Goal: Check status: Check status

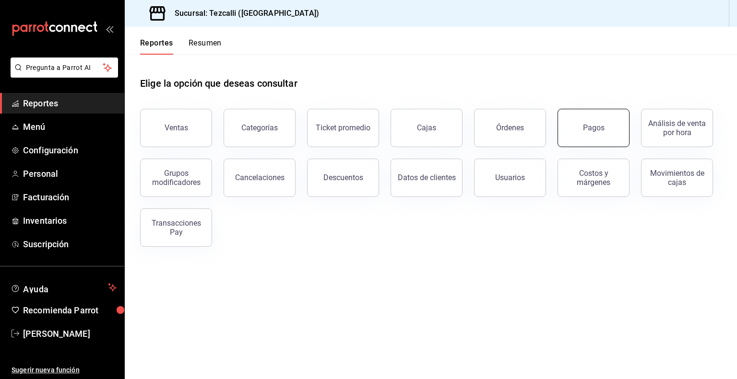
click at [574, 125] on button "Pagos" at bounding box center [593, 128] width 72 height 38
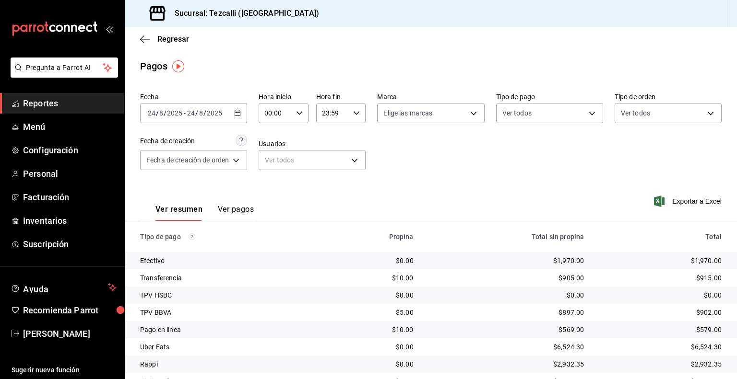
click at [209, 107] on div "[DATE] [DATE] - [DATE] [DATE]" at bounding box center [193, 113] width 107 height 20
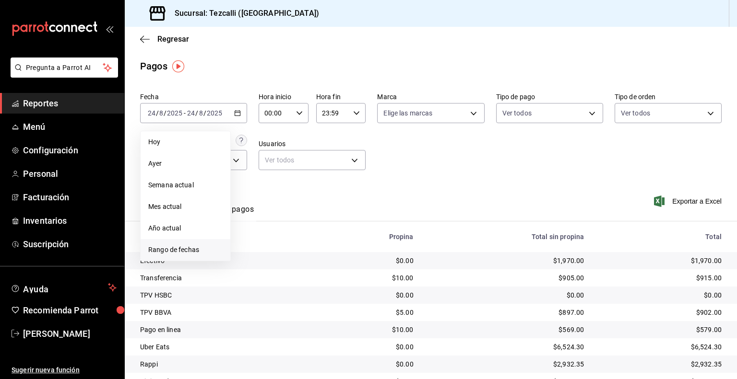
click at [186, 250] on span "Rango de fechas" at bounding box center [185, 250] width 74 height 10
click at [324, 237] on button "22" at bounding box center [318, 240] width 17 height 17
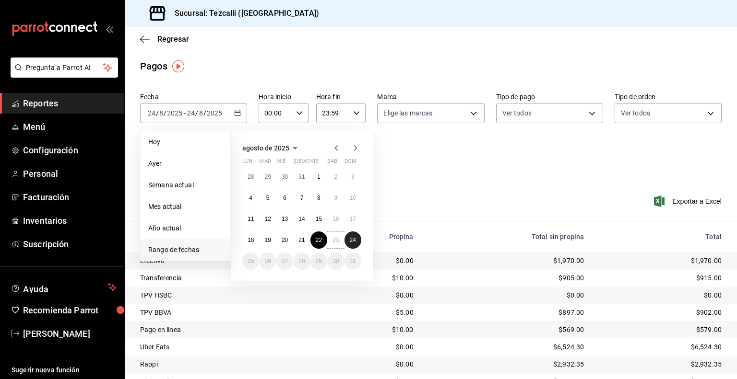
click at [346, 240] on button "24" at bounding box center [352, 240] width 17 height 17
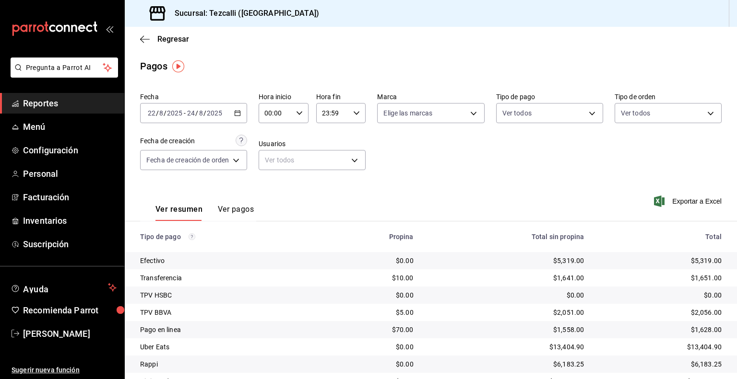
click at [212, 110] on input "2025" at bounding box center [214, 113] width 16 height 8
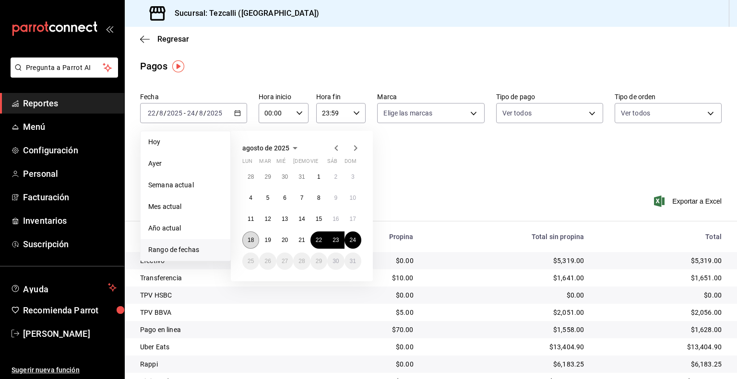
click at [244, 240] on button "18" at bounding box center [250, 240] width 17 height 17
click at [346, 240] on button "24" at bounding box center [352, 240] width 17 height 17
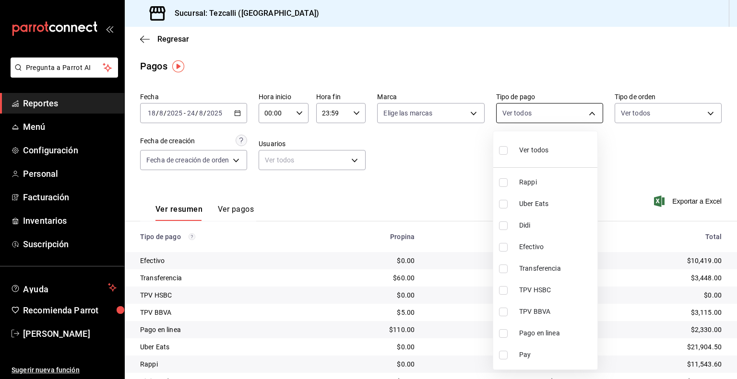
click at [556, 115] on body "Pregunta a Parrot AI Reportes Menú Configuración Personal Facturación Inventari…" at bounding box center [368, 189] width 737 height 379
click at [639, 111] on div at bounding box center [368, 189] width 737 height 379
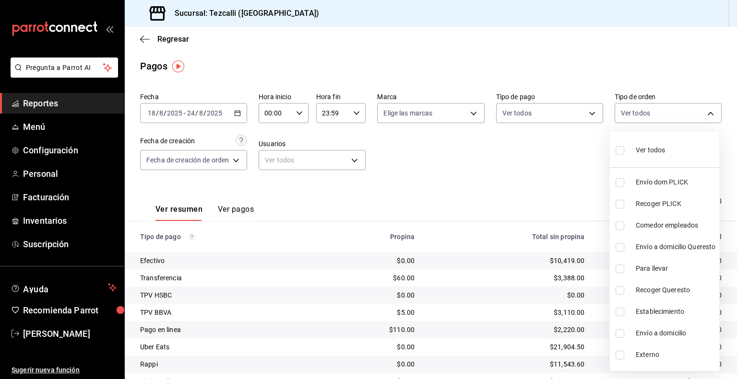
click at [639, 111] on body "Pregunta a Parrot AI Reportes Menú Configuración Personal Facturación Inventari…" at bounding box center [368, 189] width 737 height 379
click at [651, 155] on div "Ver todos" at bounding box center [639, 149] width 49 height 21
type input "d2592e8d-4edd-4161-a95e-4339205dd099,49f02905-787d-4136-95a9-85022fcdb814,3f5d8…"
checkbox input "true"
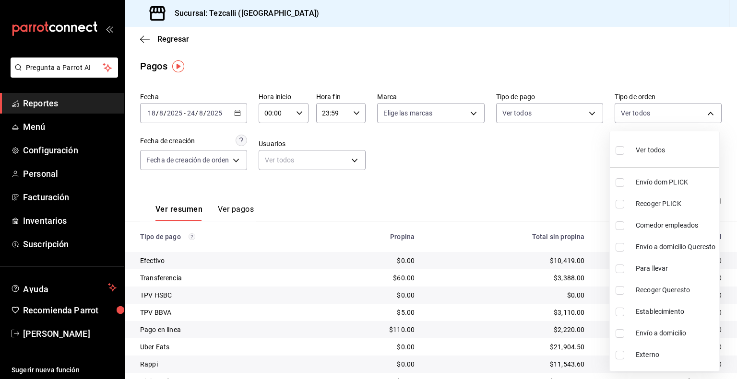
checkbox input "true"
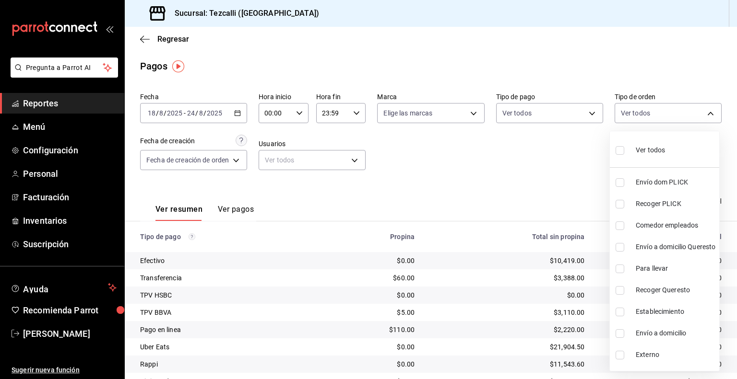
checkbox input "true"
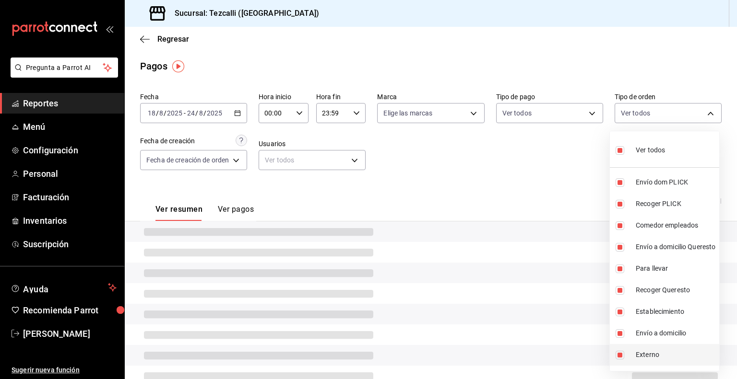
click at [649, 355] on span "Externo" at bounding box center [675, 355] width 80 height 10
type input "d2592e8d-4edd-4161-a95e-4339205dd099,49f02905-787d-4136-95a9-85022fcdb814,3f5d8…"
checkbox input "false"
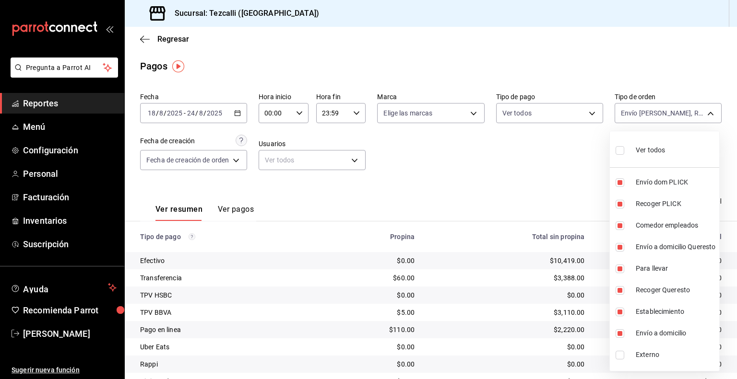
click at [451, 220] on div at bounding box center [368, 189] width 737 height 379
click at [623, 109] on body "Pregunta a Parrot AI Reportes Menú Configuración Personal Facturación Inventari…" at bounding box center [368, 189] width 737 height 379
click at [623, 109] on div at bounding box center [368, 189] width 737 height 379
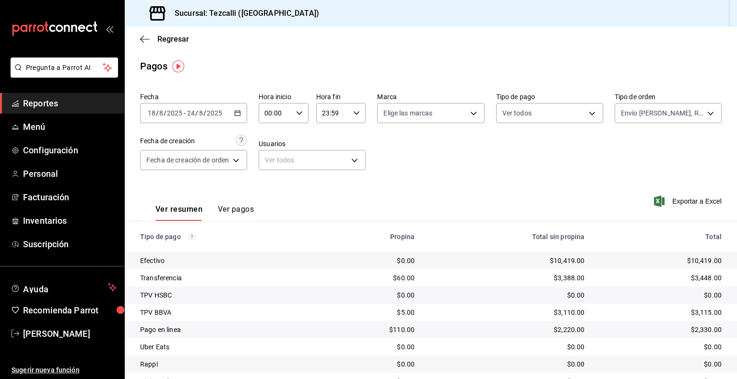
click at [192, 116] on input "24" at bounding box center [191, 113] width 9 height 8
click at [379, 170] on div "Fecha [DATE] [DATE] - [DATE] [DATE] Hora inicio 00:00 Hora inicio Hora fin 23:5…" at bounding box center [430, 135] width 581 height 93
